Goal: Task Accomplishment & Management: Use online tool/utility

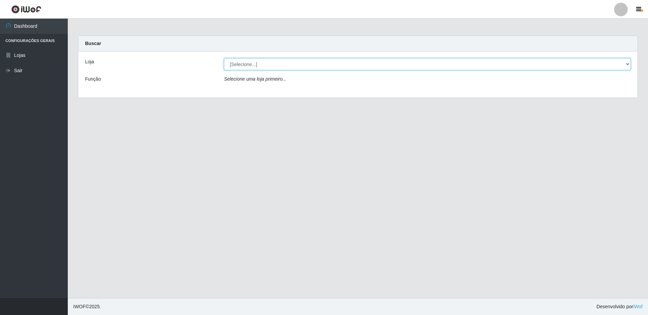
click at [235, 64] on select "[Selecione...] Extrabom - Loja 16 [GEOGRAPHIC_DATA]" at bounding box center [427, 64] width 407 height 12
select select "450"
click at [224, 58] on select "[Selecione...] Extrabom - Loja 16 [GEOGRAPHIC_DATA]" at bounding box center [427, 64] width 407 height 12
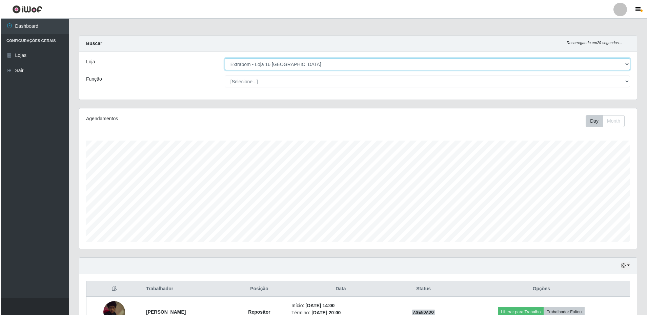
scroll to position [135, 0]
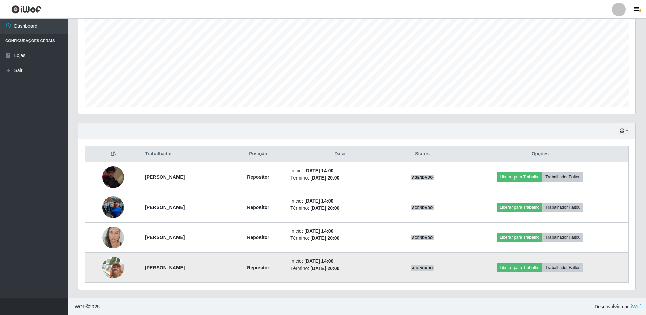
click at [106, 268] on img at bounding box center [113, 267] width 22 height 39
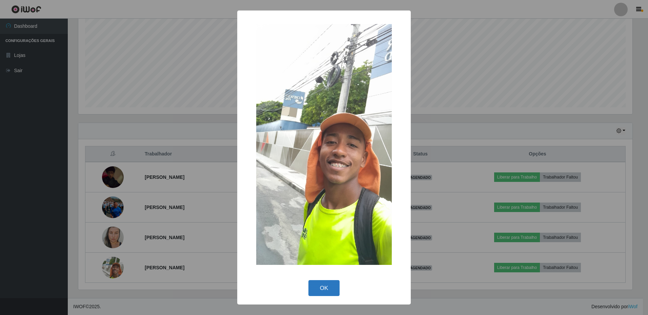
click at [328, 293] on button "OK" at bounding box center [324, 288] width 32 height 16
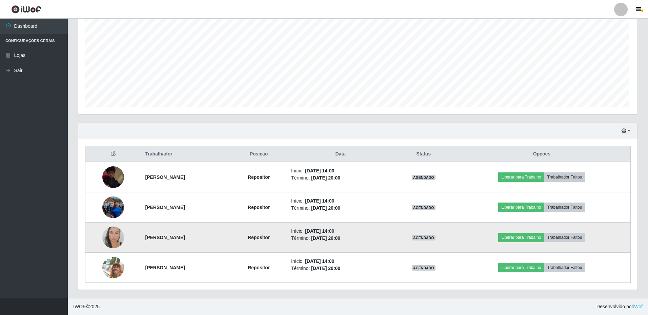
scroll to position [141, 557]
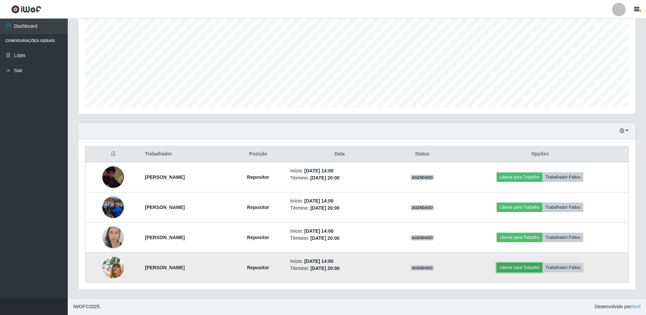
click at [534, 270] on button "Liberar para Trabalho" at bounding box center [520, 267] width 46 height 9
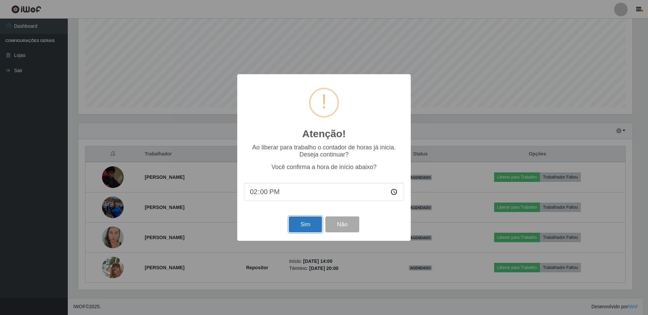
click at [300, 225] on button "Sim" at bounding box center [305, 225] width 33 height 16
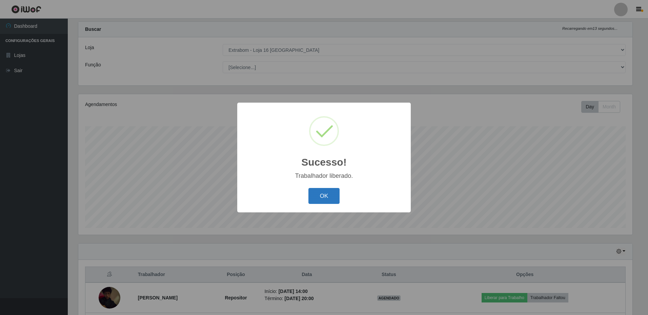
click at [319, 195] on button "OK" at bounding box center [324, 196] width 32 height 16
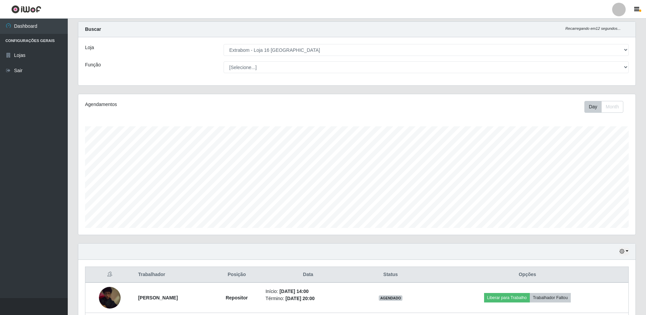
scroll to position [135, 0]
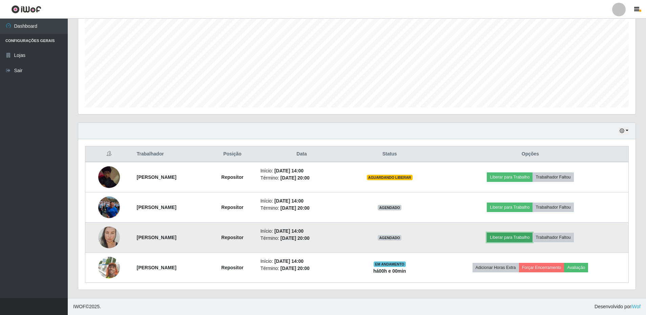
click at [531, 237] on button "Liberar para Trabalho" at bounding box center [510, 237] width 46 height 9
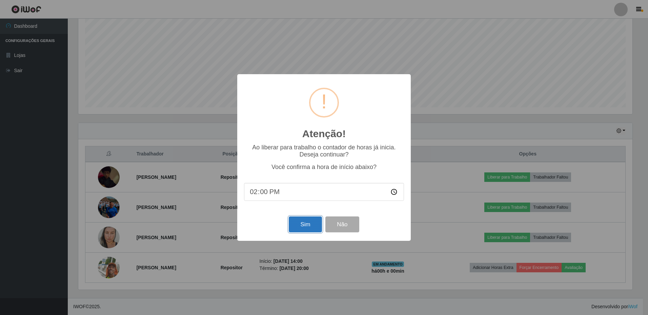
click at [302, 228] on button "Sim" at bounding box center [305, 225] width 33 height 16
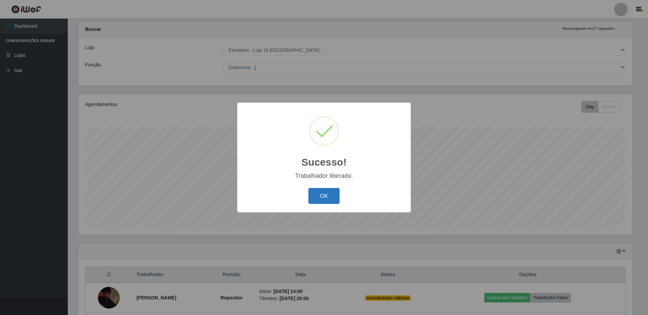
click at [332, 198] on button "OK" at bounding box center [324, 196] width 32 height 16
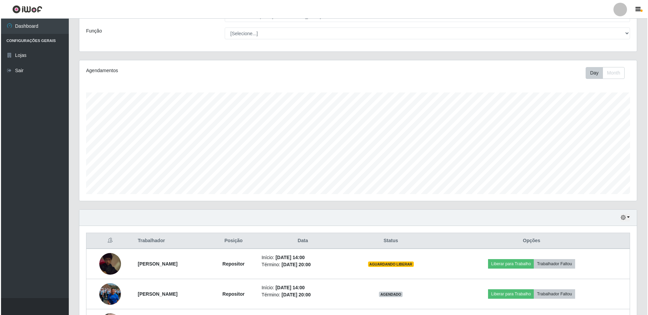
scroll to position [135, 0]
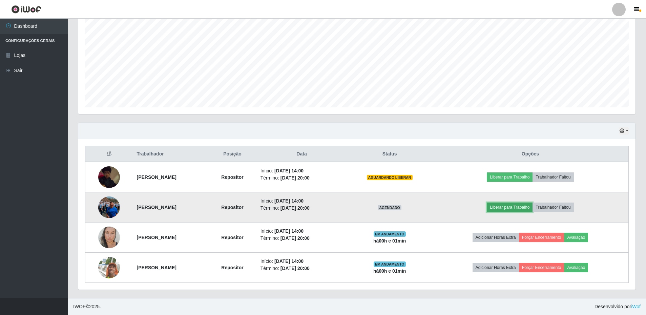
click at [510, 209] on button "Liberar para Trabalho" at bounding box center [510, 207] width 46 height 9
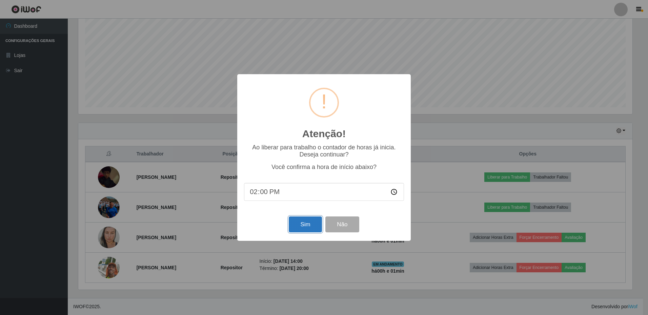
click at [299, 225] on button "Sim" at bounding box center [305, 225] width 33 height 16
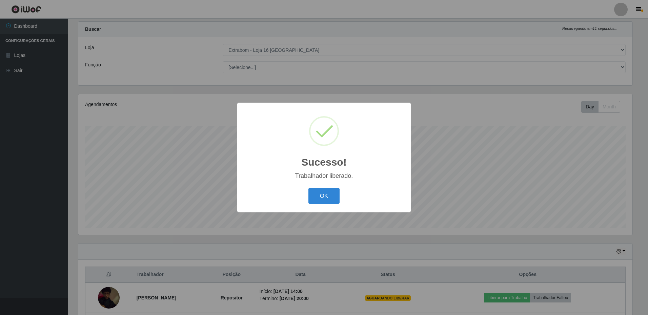
click at [308, 188] on button "OK" at bounding box center [324, 196] width 32 height 16
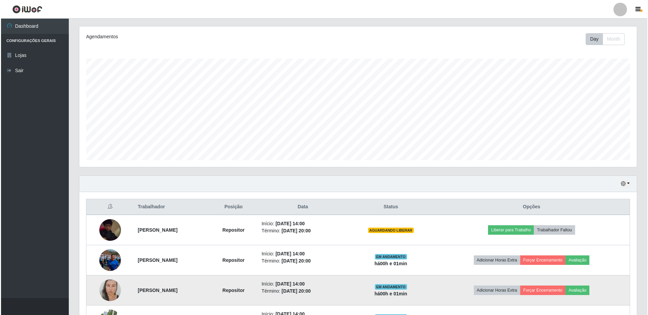
scroll to position [116, 0]
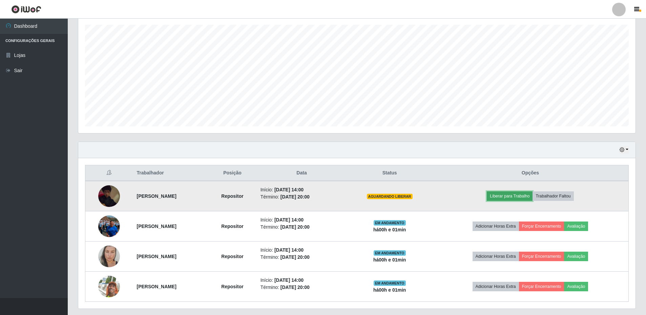
click at [523, 196] on button "Liberar para Trabalho" at bounding box center [510, 195] width 46 height 9
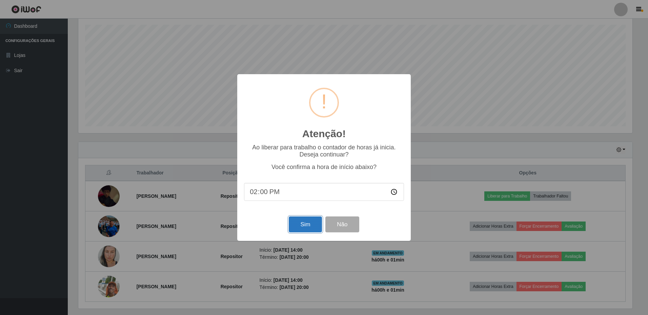
click at [294, 225] on button "Sim" at bounding box center [305, 225] width 33 height 16
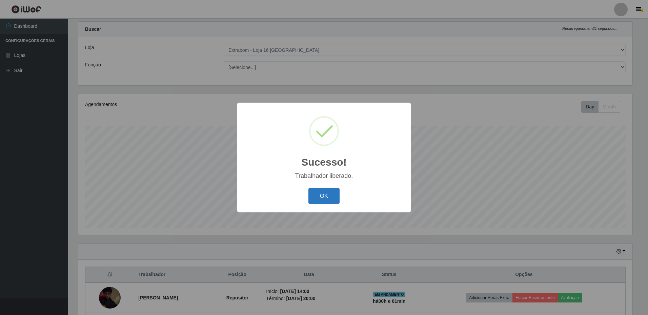
click at [338, 196] on button "OK" at bounding box center [324, 196] width 32 height 16
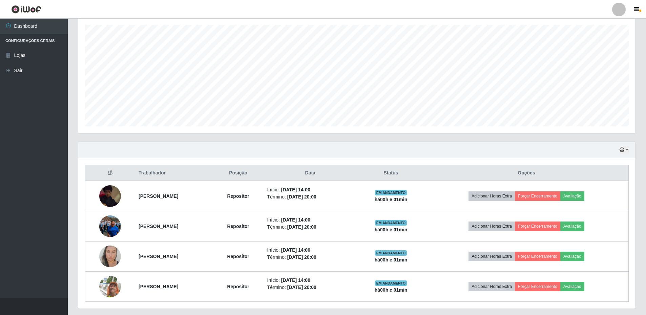
scroll to position [135, 0]
